Goal: Task Accomplishment & Management: Use online tool/utility

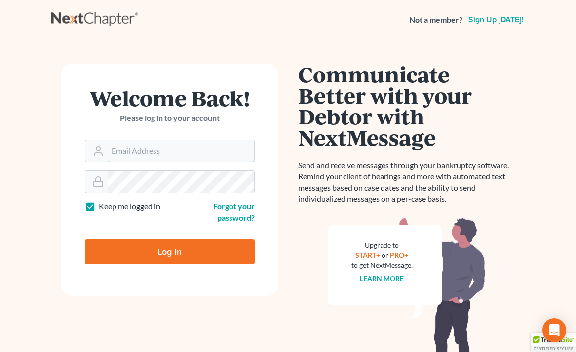
type input "Fbunol@derbeslaw.com"
click at [146, 260] on input "Log In" at bounding box center [170, 251] width 170 height 25
type input "Thinking..."
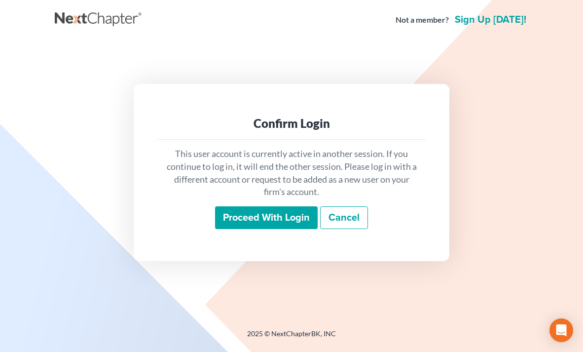
click at [230, 222] on input "Proceed with login" at bounding box center [266, 217] width 103 height 23
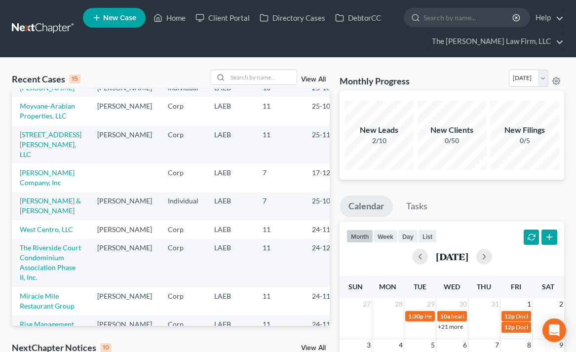
scroll to position [68, 0]
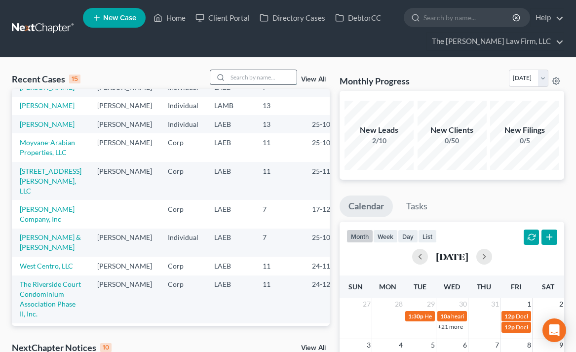
click at [237, 80] on input "search" at bounding box center [262, 77] width 69 height 14
type input "lyceum"
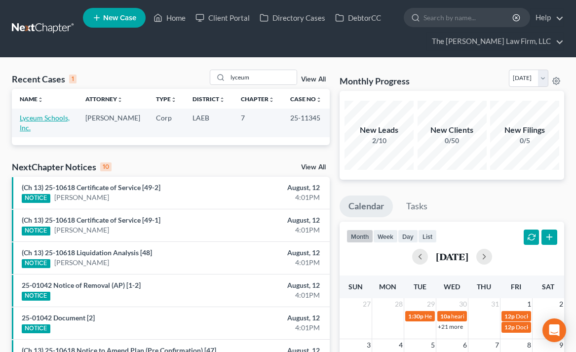
click at [59, 115] on link "Lyceum Schools, Inc." at bounding box center [45, 123] width 50 height 18
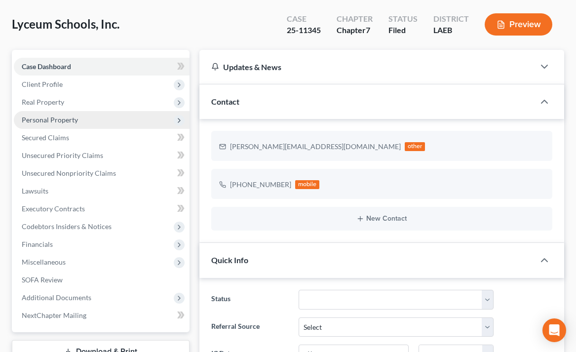
scroll to position [247, 0]
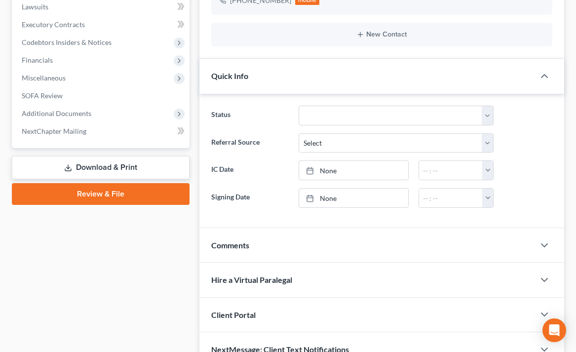
click at [102, 189] on link "Review & File" at bounding box center [101, 194] width 178 height 22
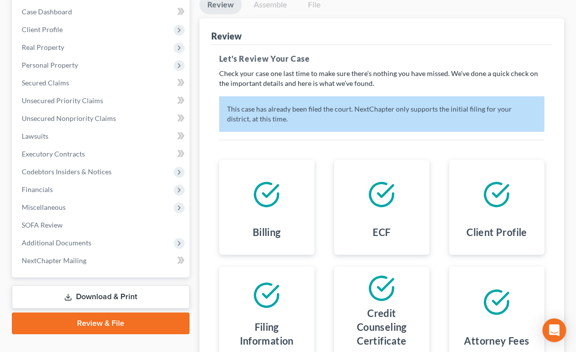
scroll to position [180, 0]
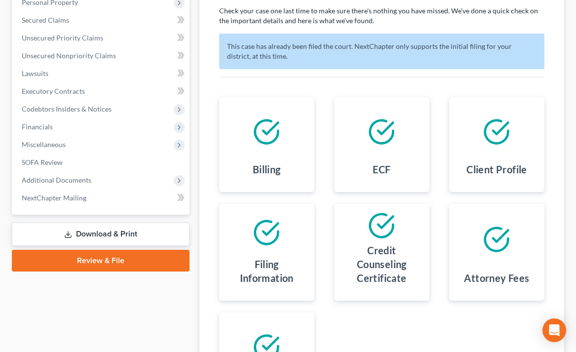
click at [68, 240] on link "Download & Print" at bounding box center [101, 234] width 178 height 23
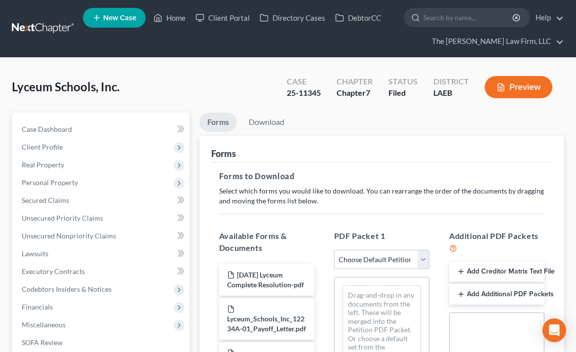
click at [419, 259] on select "Choose Default Petition PDF Packet Complete Bankruptcy Petition (all forms and …" at bounding box center [381, 260] width 95 height 20
select select "0"
click at [334, 250] on select "Choose Default Petition PDF Packet Complete Bankruptcy Petition (all forms and …" at bounding box center [381, 260] width 95 height 20
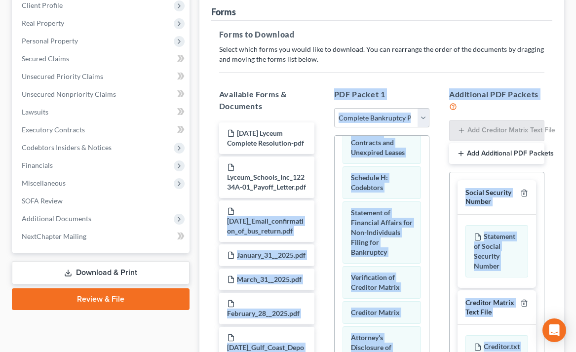
scroll to position [290, 0]
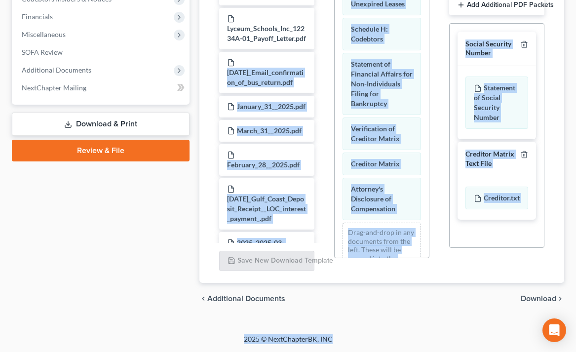
drag, startPoint x: 323, startPoint y: 351, endPoint x: 330, endPoint y: 379, distance: 27.9
click at [330, 351] on html "Home New Case Client Portal Directory Cases DebtorCC The Derbes Law Firm, LLC f…" at bounding box center [288, 31] width 576 height 642
drag, startPoint x: 330, startPoint y: 379, endPoint x: 394, endPoint y: 303, distance: 99.4
click at [394, 303] on div "chevron_left Additional Documents Download chevron_right" at bounding box center [381, 299] width 365 height 32
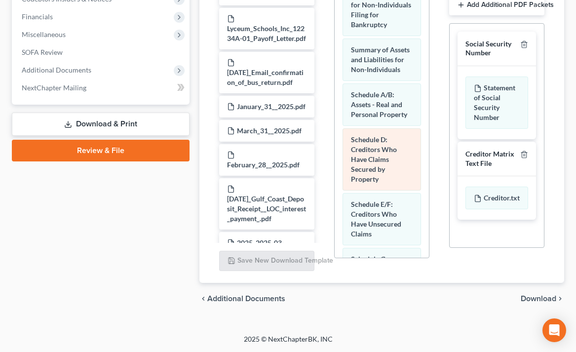
scroll to position [0, 0]
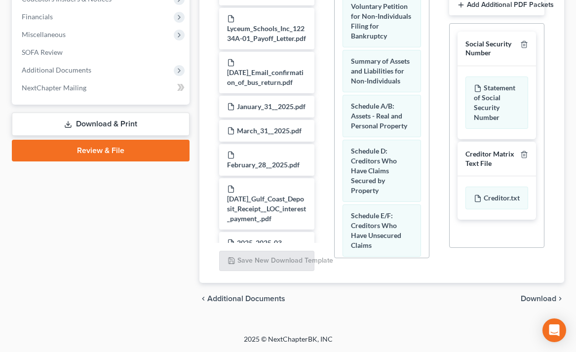
click at [154, 204] on div "Case Dashboard Payments Invoices Payments Payments Credit Report Client Profile" at bounding box center [101, 68] width 188 height 492
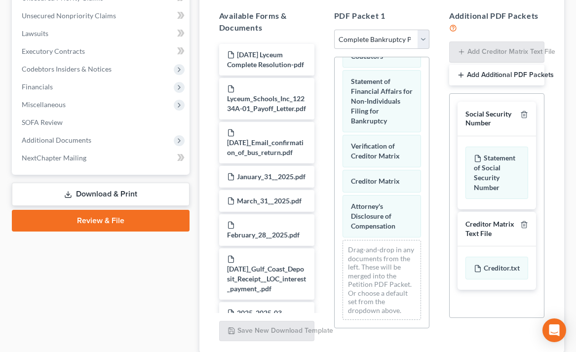
scroll to position [290, 0]
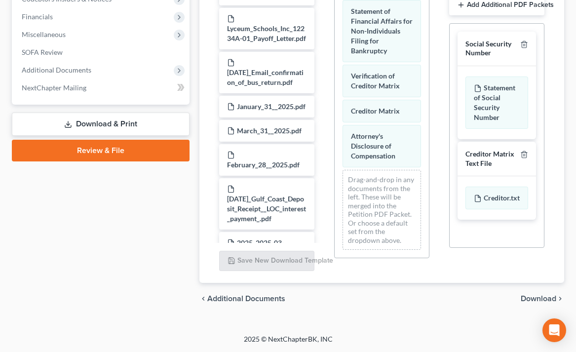
click at [164, 245] on div "Case Dashboard Payments Invoices Payments Payments Credit Report Client Profile" at bounding box center [101, 68] width 188 height 492
